Goal: Task Accomplishment & Management: Manage account settings

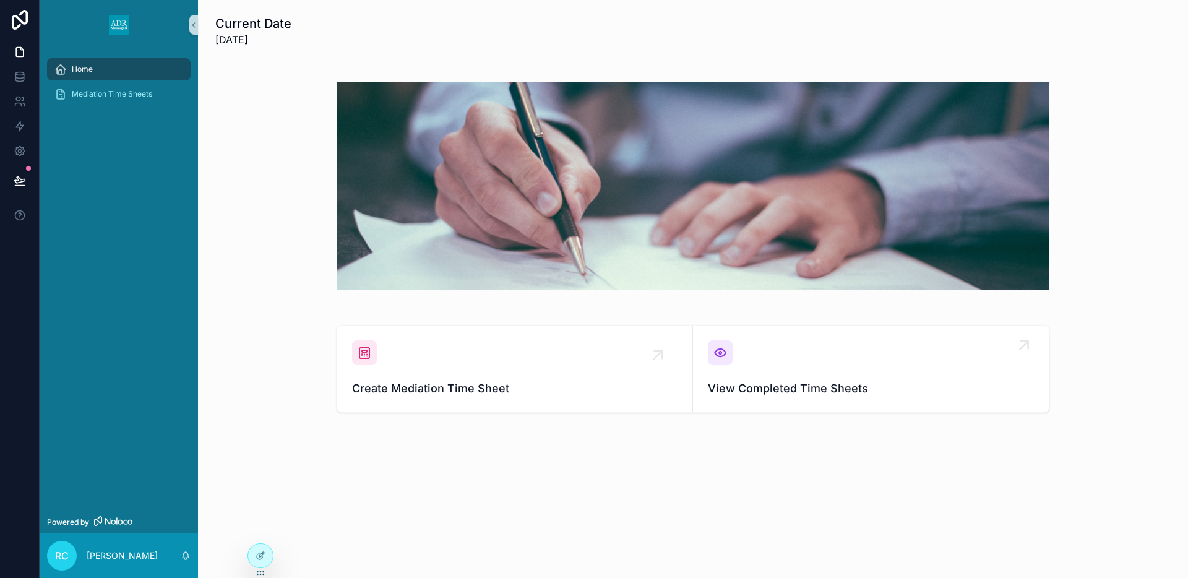
click at [752, 394] on span "View Completed Time Sheets" at bounding box center [871, 388] width 326 height 17
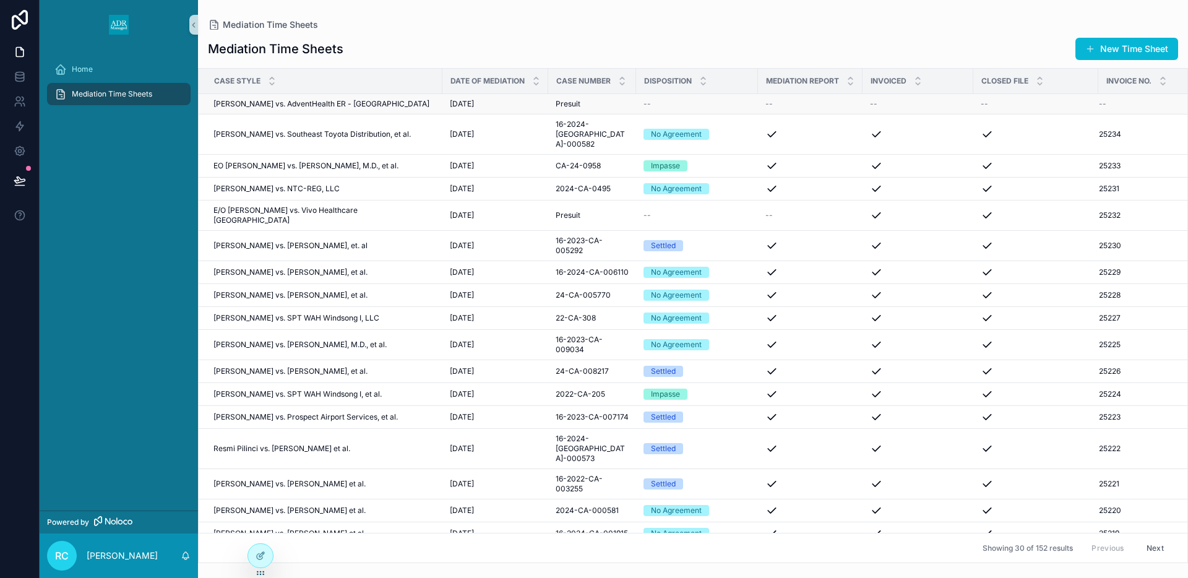
click at [1068, 108] on div "--" at bounding box center [1036, 104] width 110 height 10
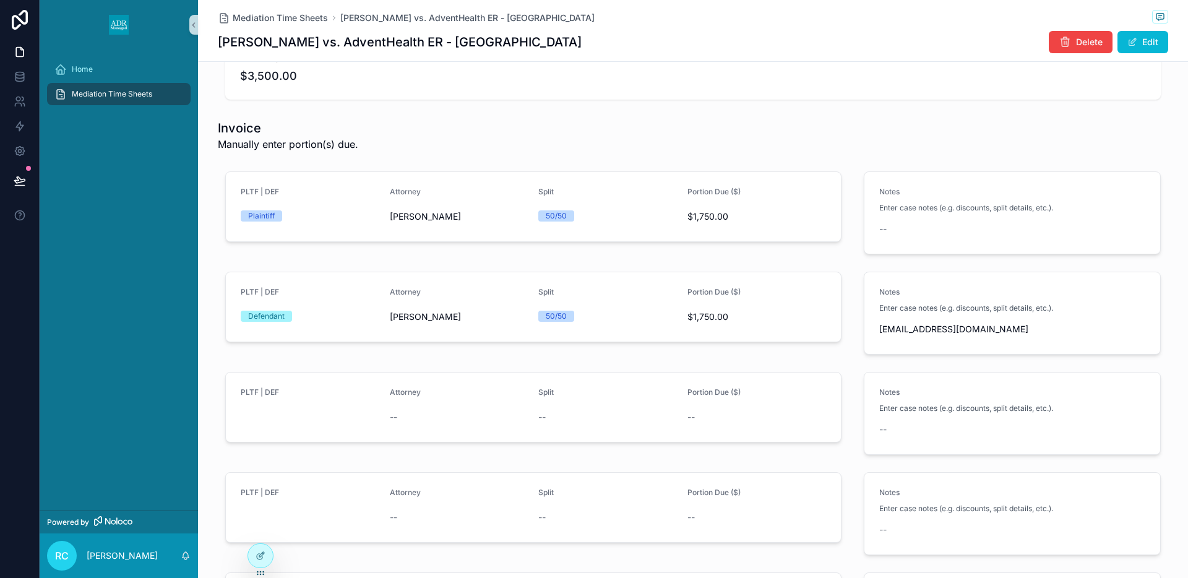
scroll to position [1621, 0]
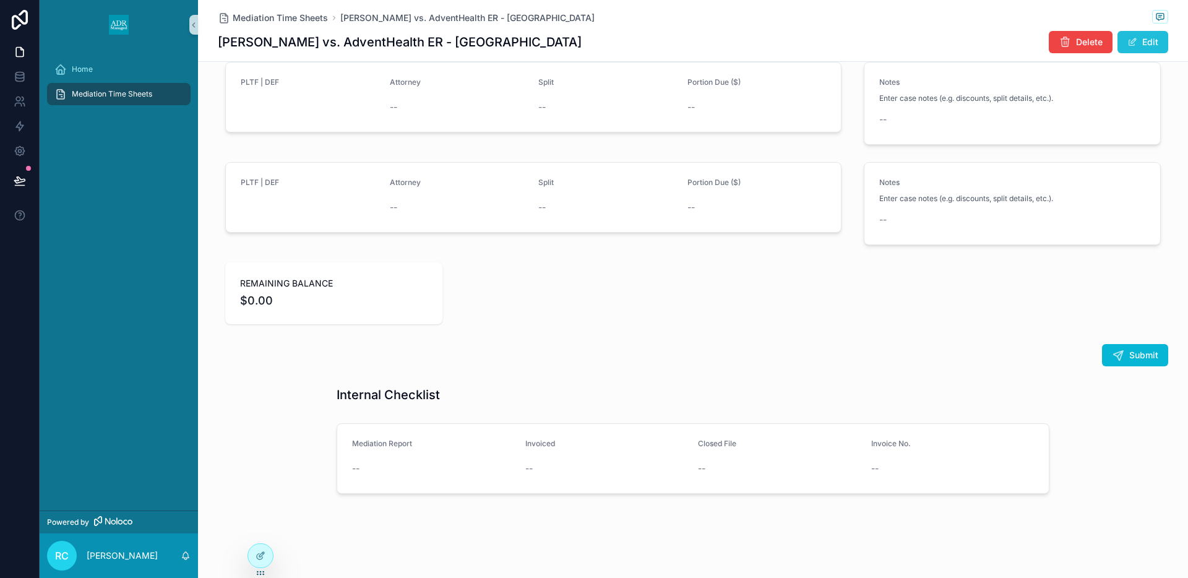
click at [1137, 43] on span "scrollable content" at bounding box center [1132, 42] width 10 height 10
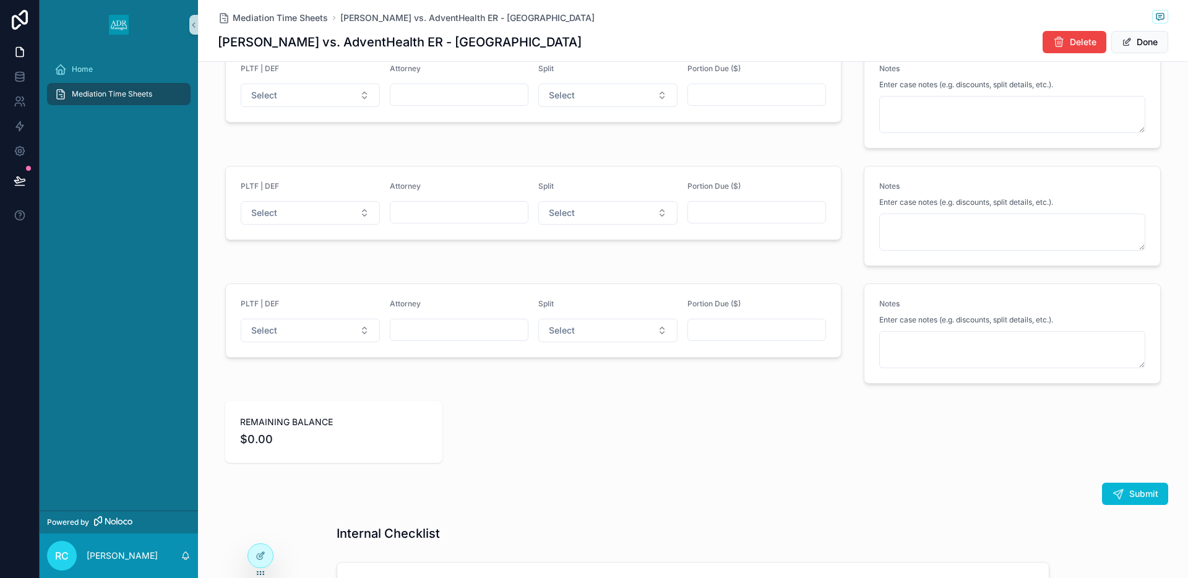
scroll to position [1708, 0]
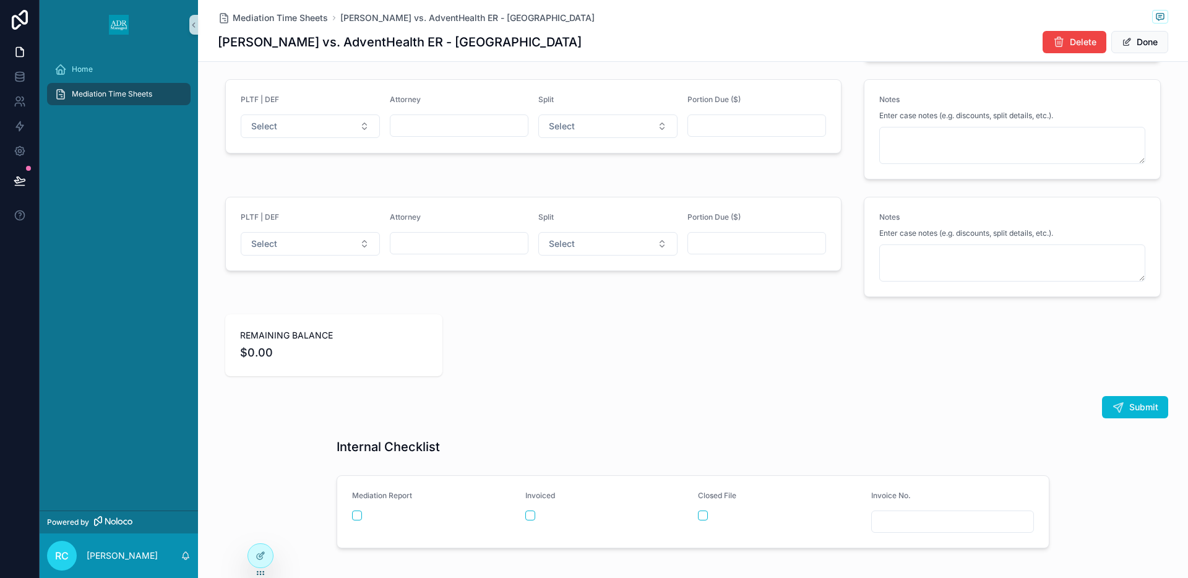
drag, startPoint x: 876, startPoint y: 517, endPoint x: 893, endPoint y: 516, distance: 16.8
click at [877, 518] on input "scrollable content" at bounding box center [953, 521] width 162 height 17
click at [933, 525] on input "****" at bounding box center [953, 521] width 162 height 17
type input "*****"
drag, startPoint x: 1155, startPoint y: 37, endPoint x: 1148, endPoint y: 43, distance: 9.2
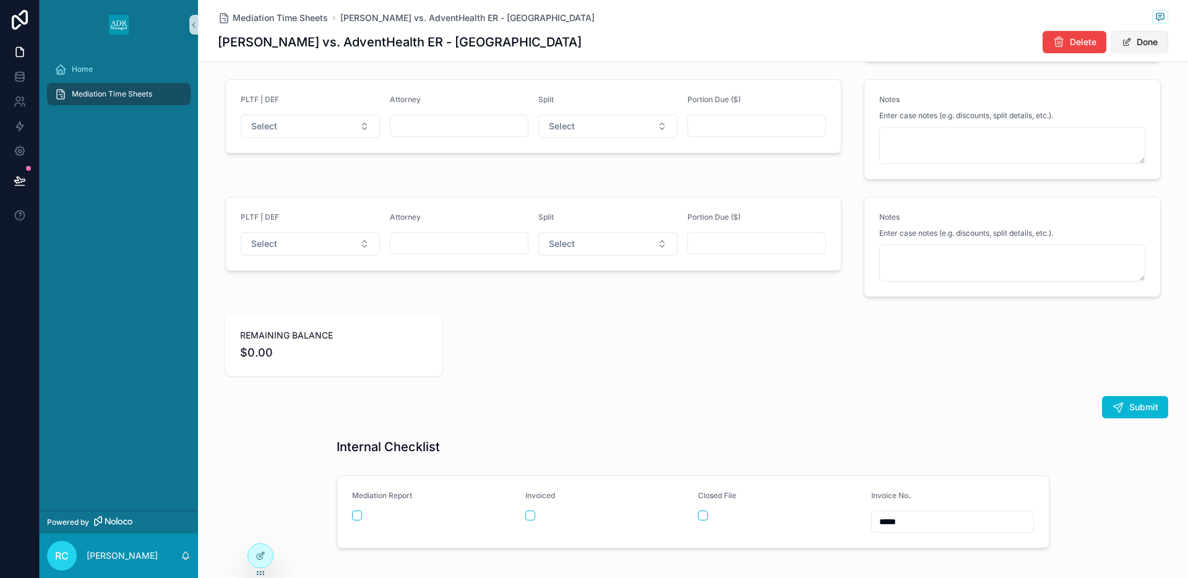
click at [1155, 37] on button "Done" at bounding box center [1139, 42] width 57 height 22
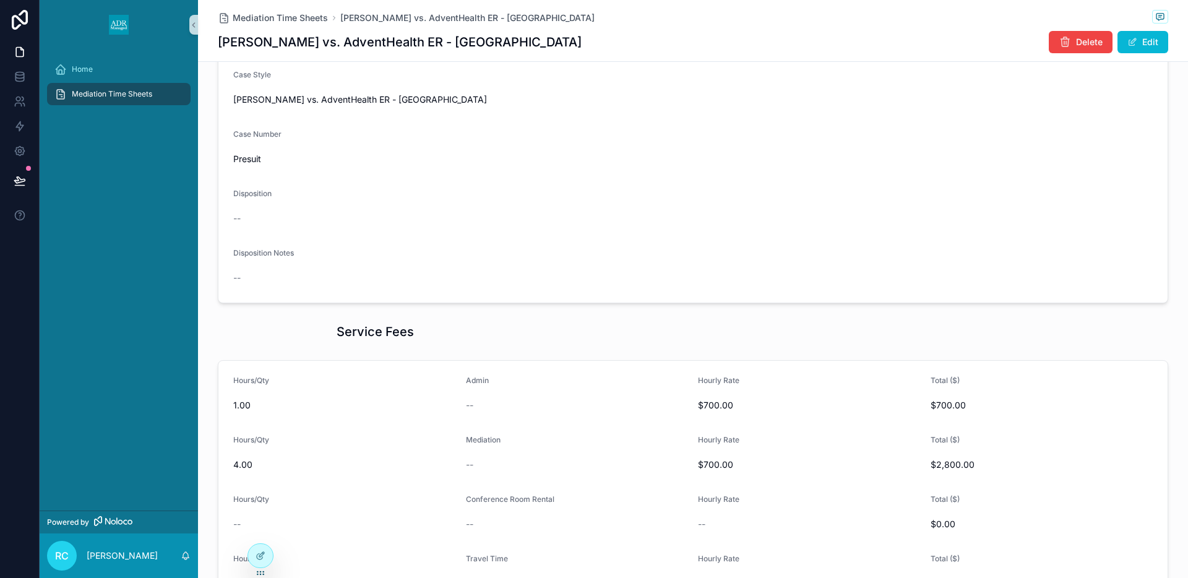
scroll to position [0, 0]
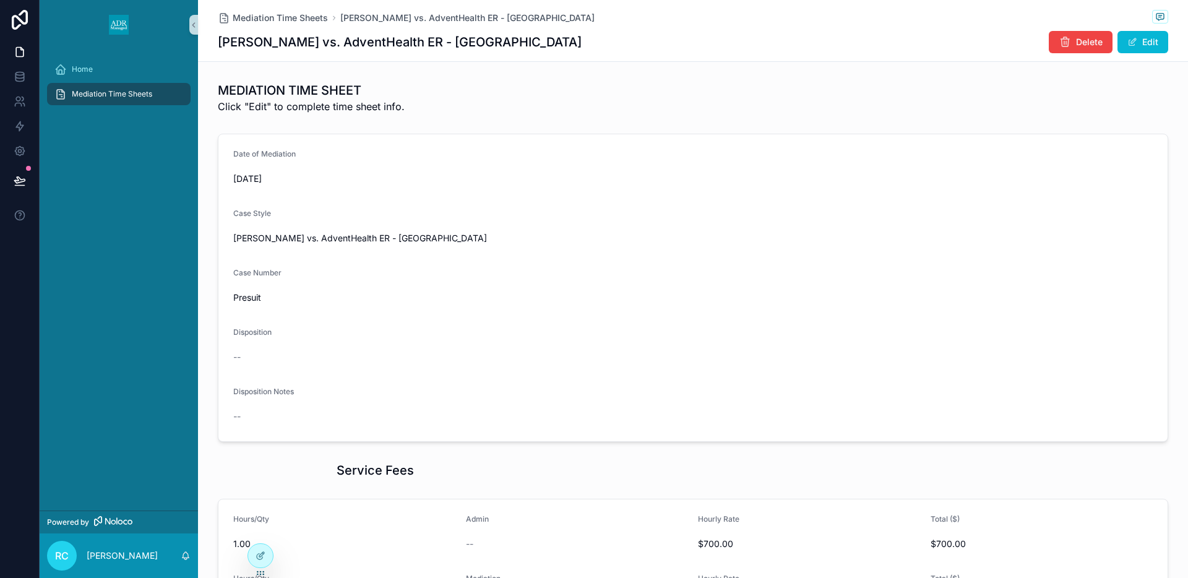
drag, startPoint x: 91, startPoint y: 93, endPoint x: 93, endPoint y: 103, distance: 10.1
click at [91, 93] on span "Mediation Time Sheets" at bounding box center [112, 94] width 80 height 10
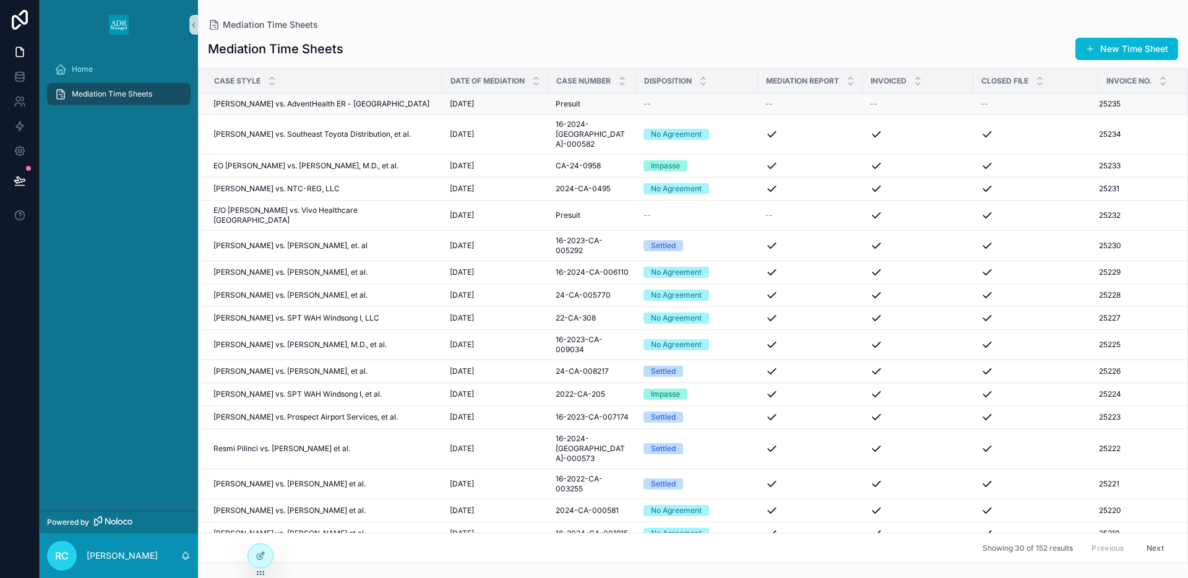
click at [350, 103] on span "[PERSON_NAME] vs. AdventHealth ER - [GEOGRAPHIC_DATA]" at bounding box center [321, 104] width 216 height 10
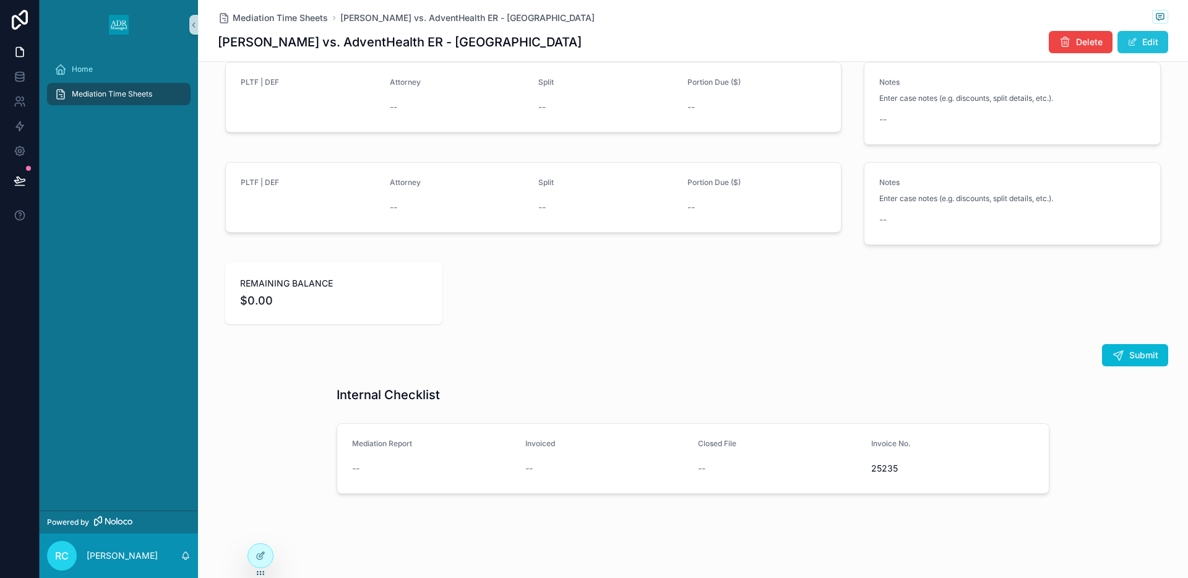
click at [1158, 36] on button "Edit" at bounding box center [1143, 42] width 51 height 22
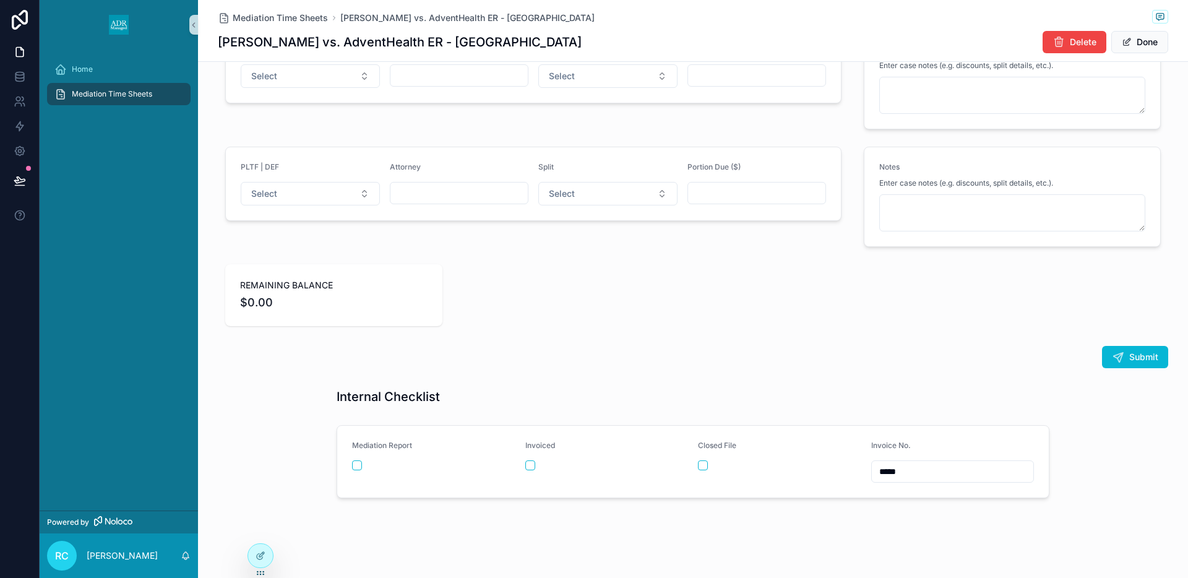
scroll to position [1762, 0]
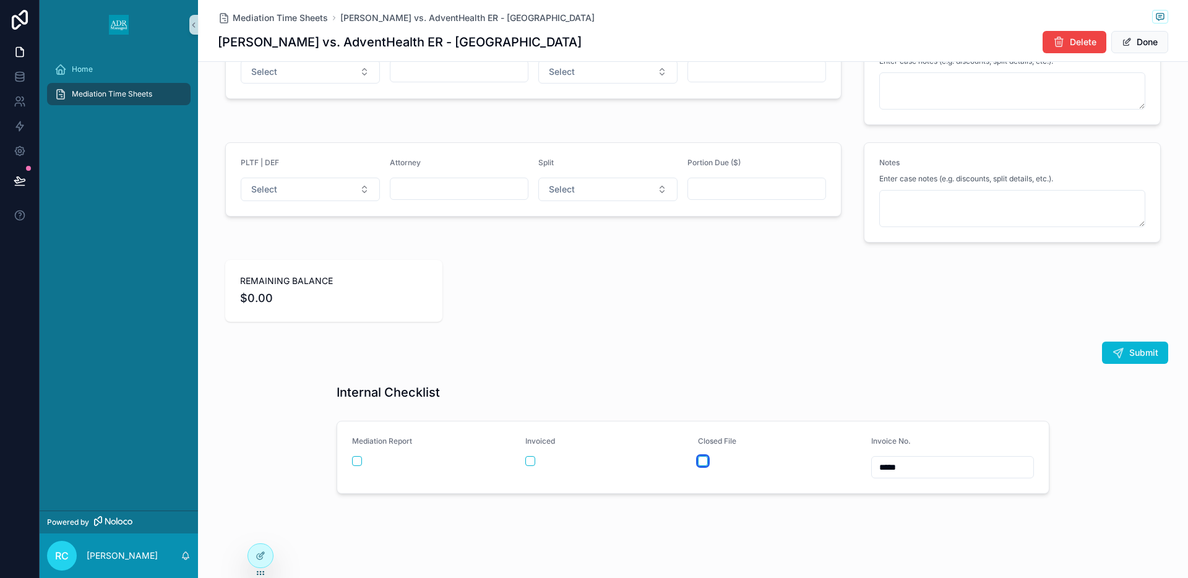
click at [704, 460] on button "scrollable content" at bounding box center [703, 461] width 10 height 10
click at [1135, 40] on button "Done" at bounding box center [1139, 42] width 57 height 22
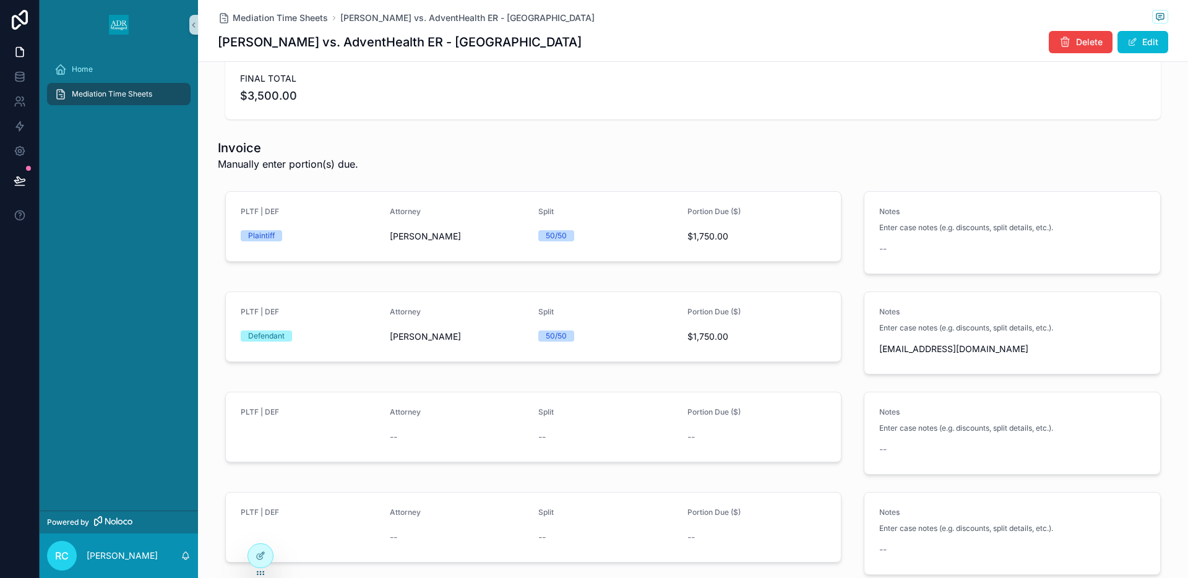
scroll to position [1621, 0]
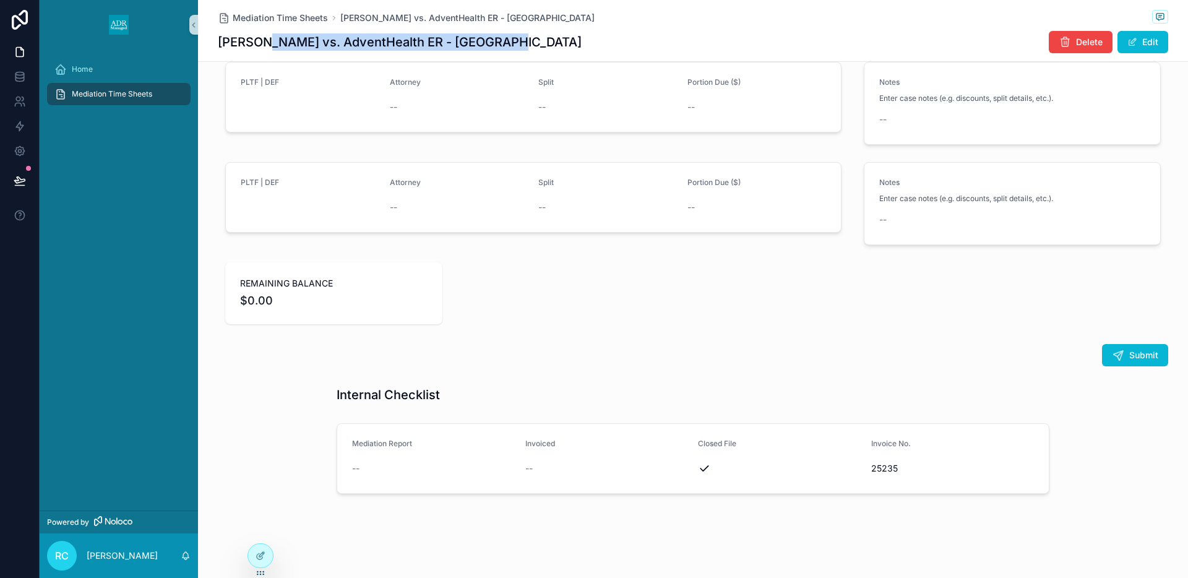
drag, startPoint x: 260, startPoint y: 42, endPoint x: 515, endPoint y: 34, distance: 255.1
click at [511, 37] on div "[PERSON_NAME] vs. AdventHealth ER - [GEOGRAPHIC_DATA] Delete Edit" at bounding box center [693, 42] width 950 height 24
copy h1 "[PERSON_NAME] vs. AdventHealth ER - [GEOGRAPHIC_DATA]"
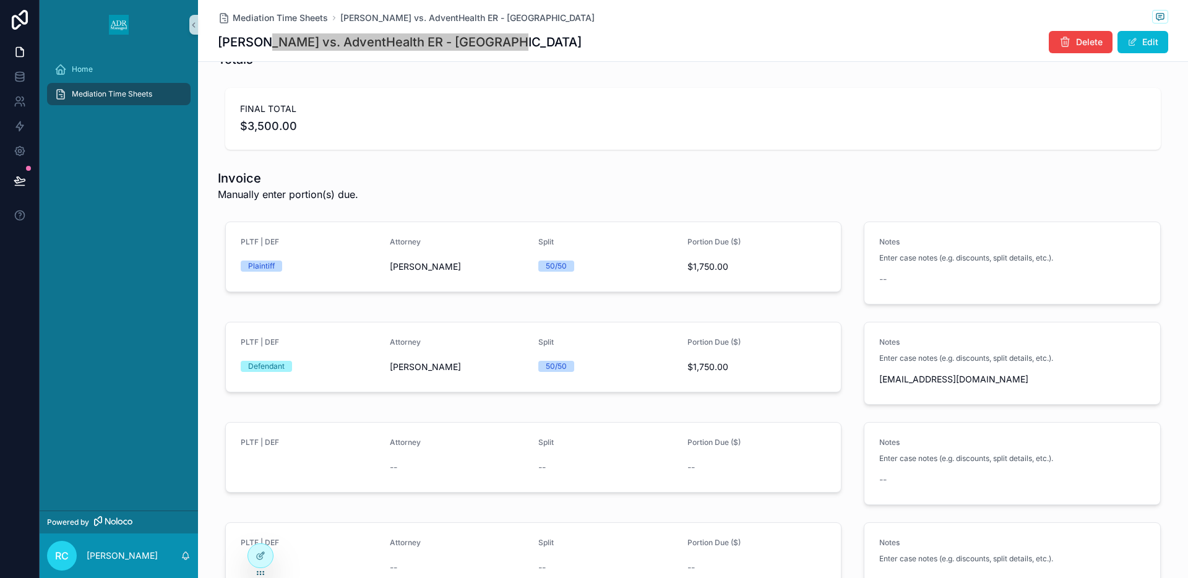
scroll to position [1165, 0]
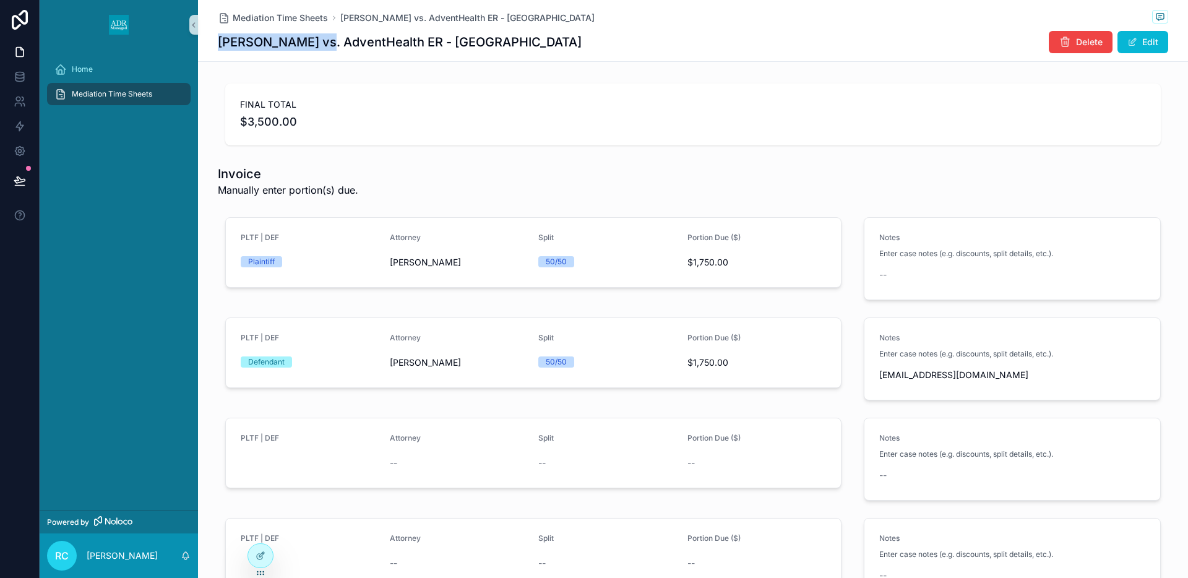
drag, startPoint x: 218, startPoint y: 41, endPoint x: 324, endPoint y: 43, distance: 105.8
click at [324, 43] on h1 "[PERSON_NAME] vs. AdventHealth ER - [GEOGRAPHIC_DATA]" at bounding box center [400, 41] width 364 height 17
copy h1 "[PERSON_NAME]"
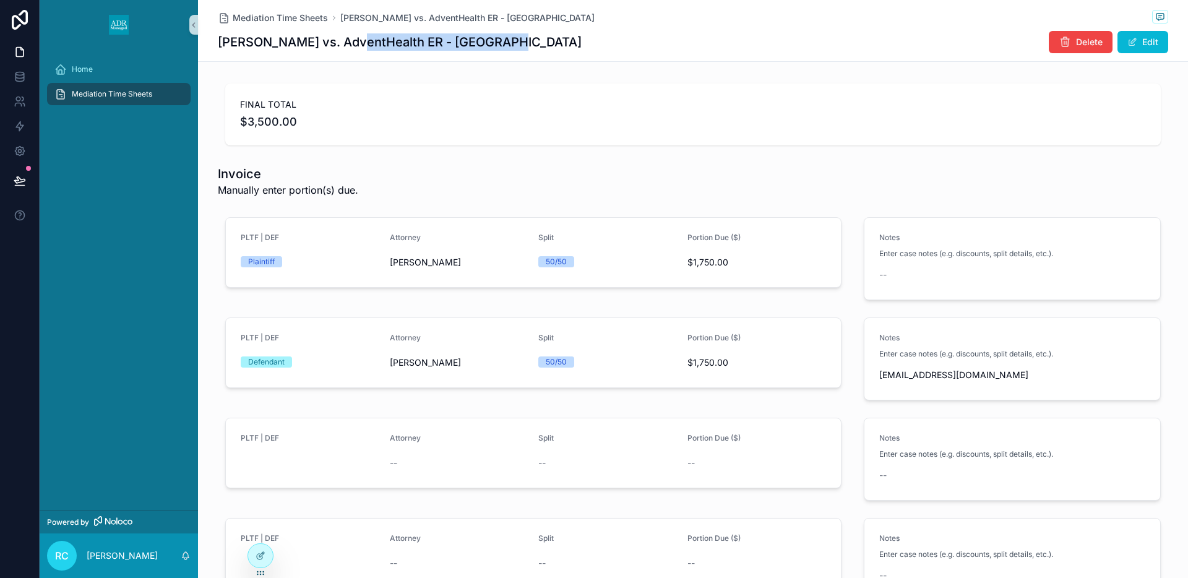
drag, startPoint x: 352, startPoint y: 41, endPoint x: 508, endPoint y: 38, distance: 156.0
click at [508, 38] on div "[PERSON_NAME] vs. AdventHealth ER - [GEOGRAPHIC_DATA] Delete Edit" at bounding box center [693, 42] width 950 height 24
copy h1 "AdventHealth ER - [GEOGRAPHIC_DATA]"
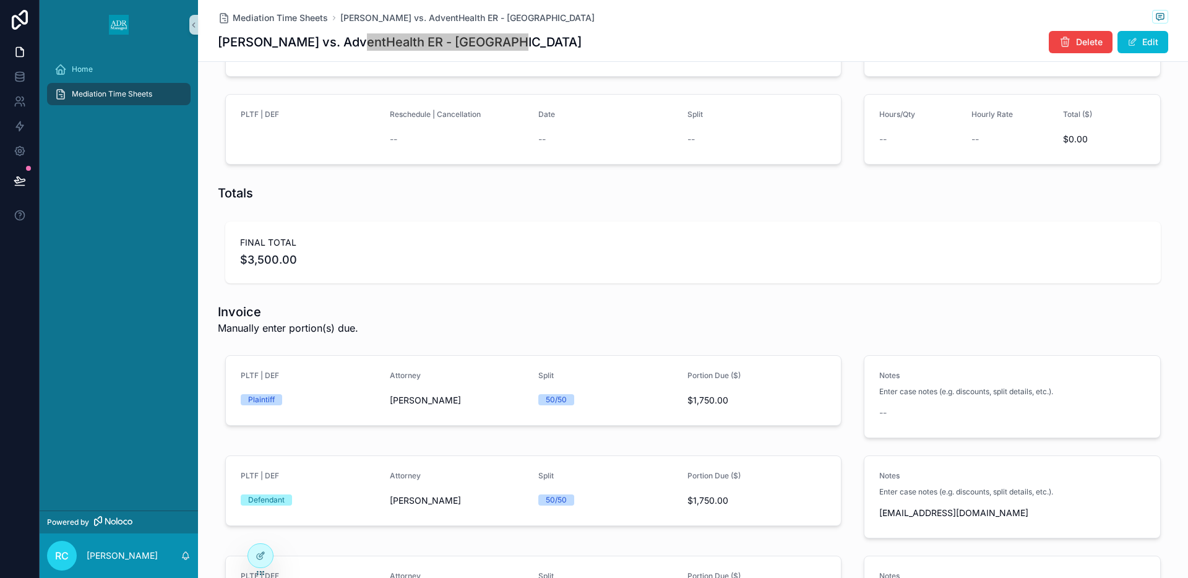
scroll to position [1621, 0]
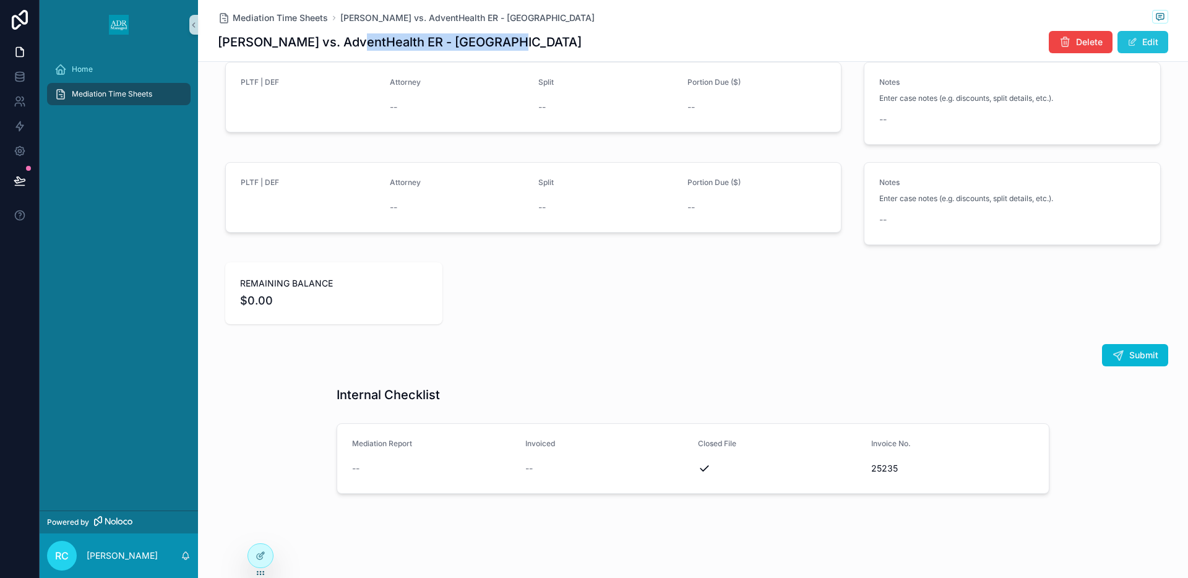
click at [1137, 43] on span "scrollable content" at bounding box center [1132, 42] width 10 height 10
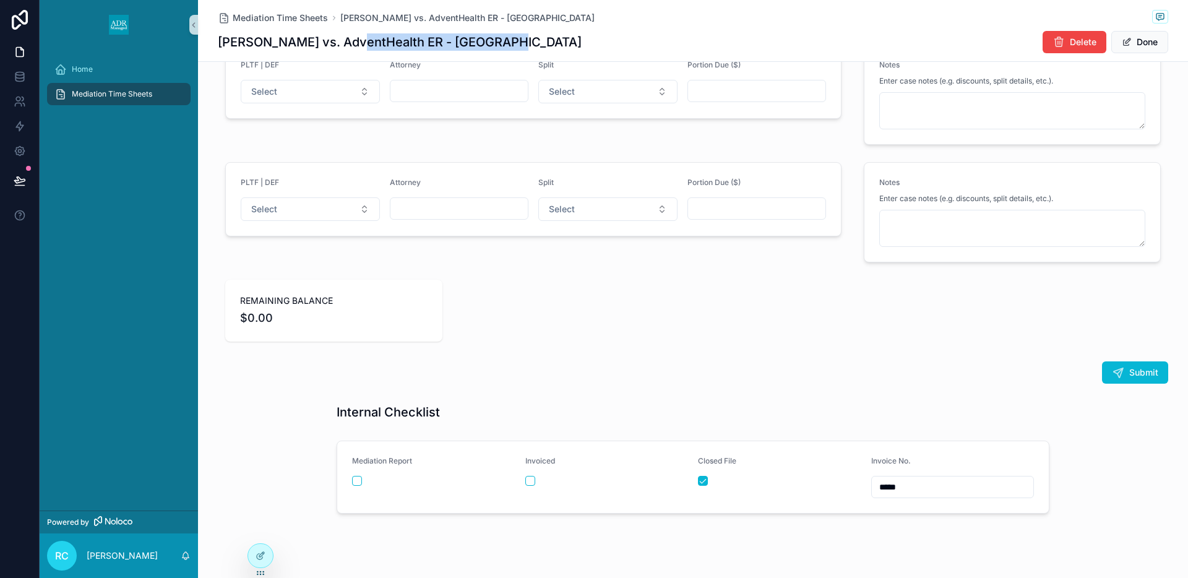
scroll to position [1743, 0]
click at [530, 481] on button "scrollable content" at bounding box center [530, 480] width 10 height 10
click at [1132, 43] on button "Done" at bounding box center [1139, 42] width 57 height 22
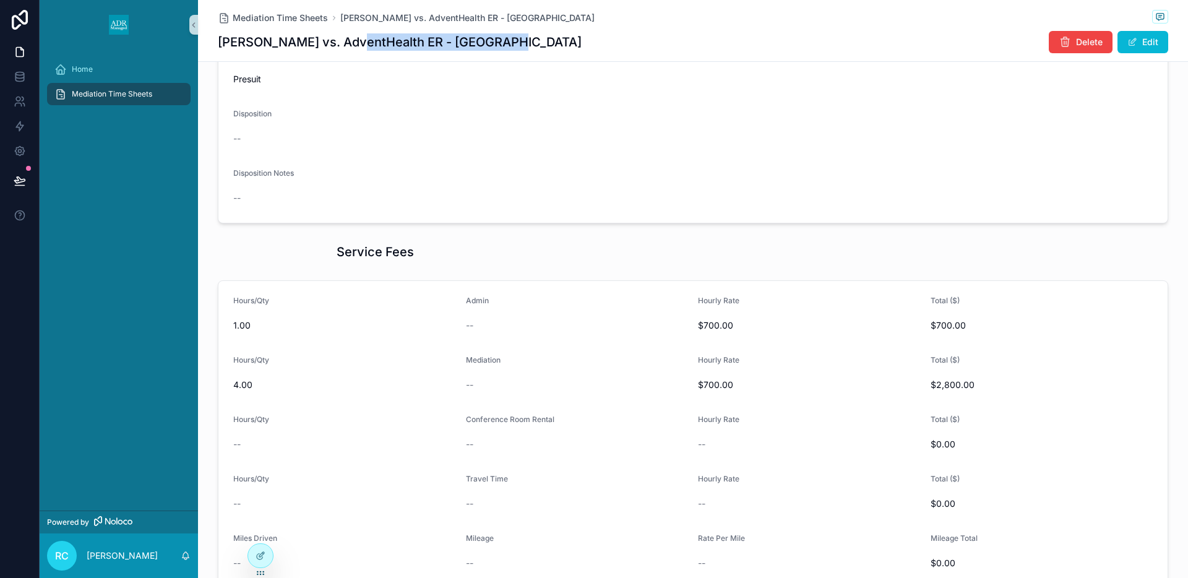
scroll to position [0, 0]
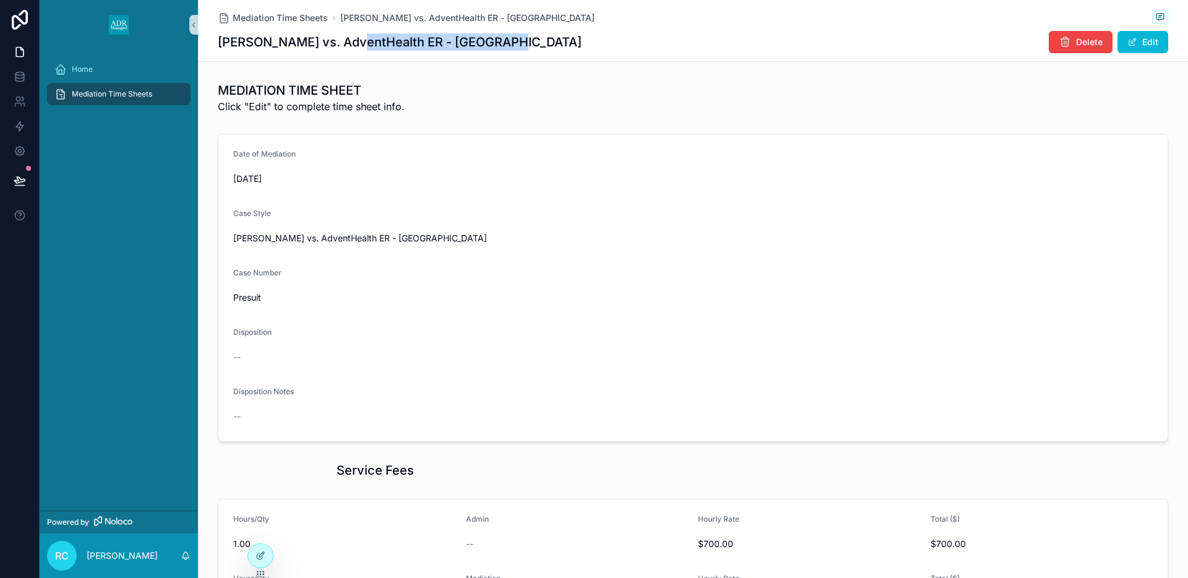
click at [109, 92] on span "Mediation Time Sheets" at bounding box center [112, 94] width 80 height 10
